Goal: Navigation & Orientation: Find specific page/section

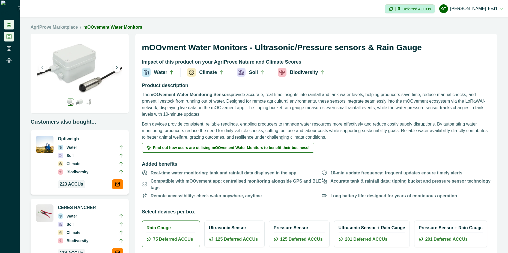
click at [7, 25] on icon at bounding box center [8, 24] width 5 height 5
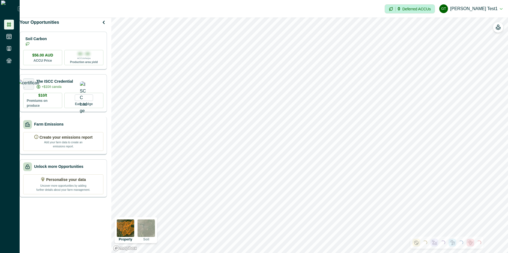
click at [84, 146] on p "Add your farm data to create an emissions report." at bounding box center [63, 144] width 41 height 8
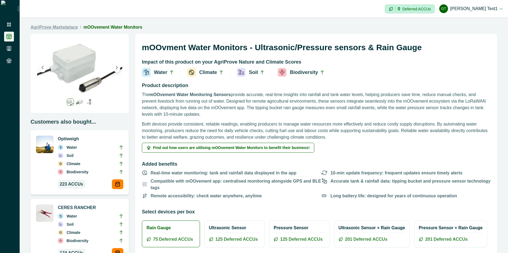
click at [66, 28] on link "AgriProve Marketplace" at bounding box center [54, 27] width 47 height 7
